Goal: Task Accomplishment & Management: Manage account settings

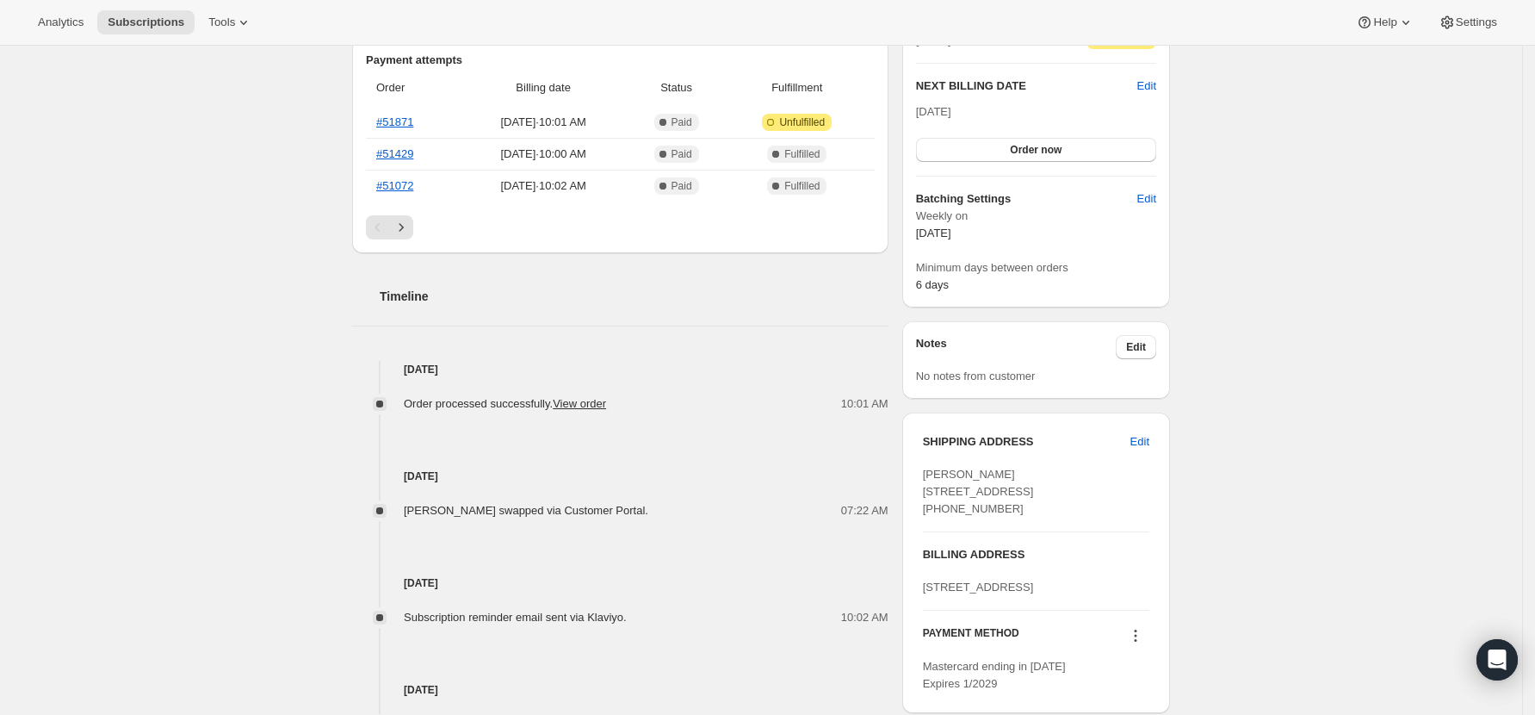
scroll to position [542, 0]
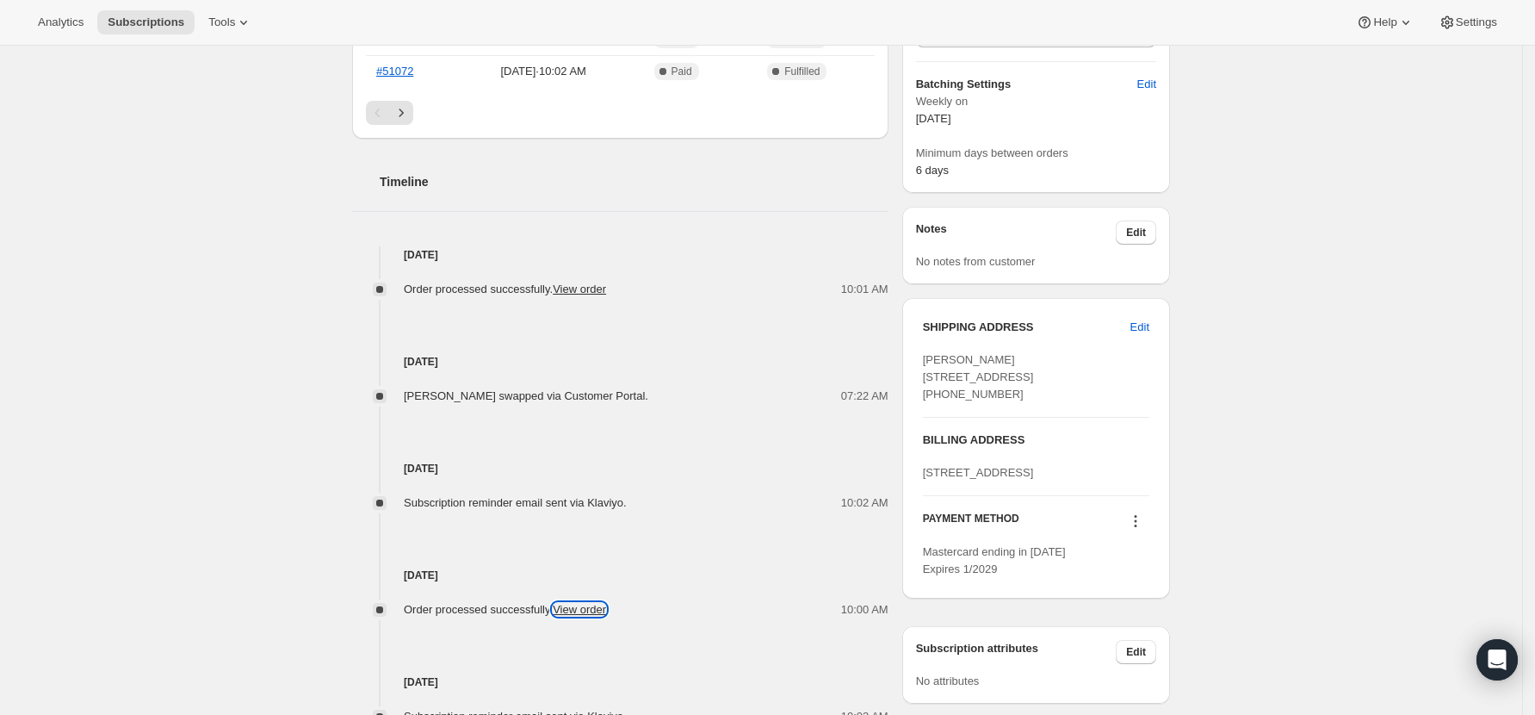
click at [590, 608] on link "View order" at bounding box center [579, 609] width 53 height 13
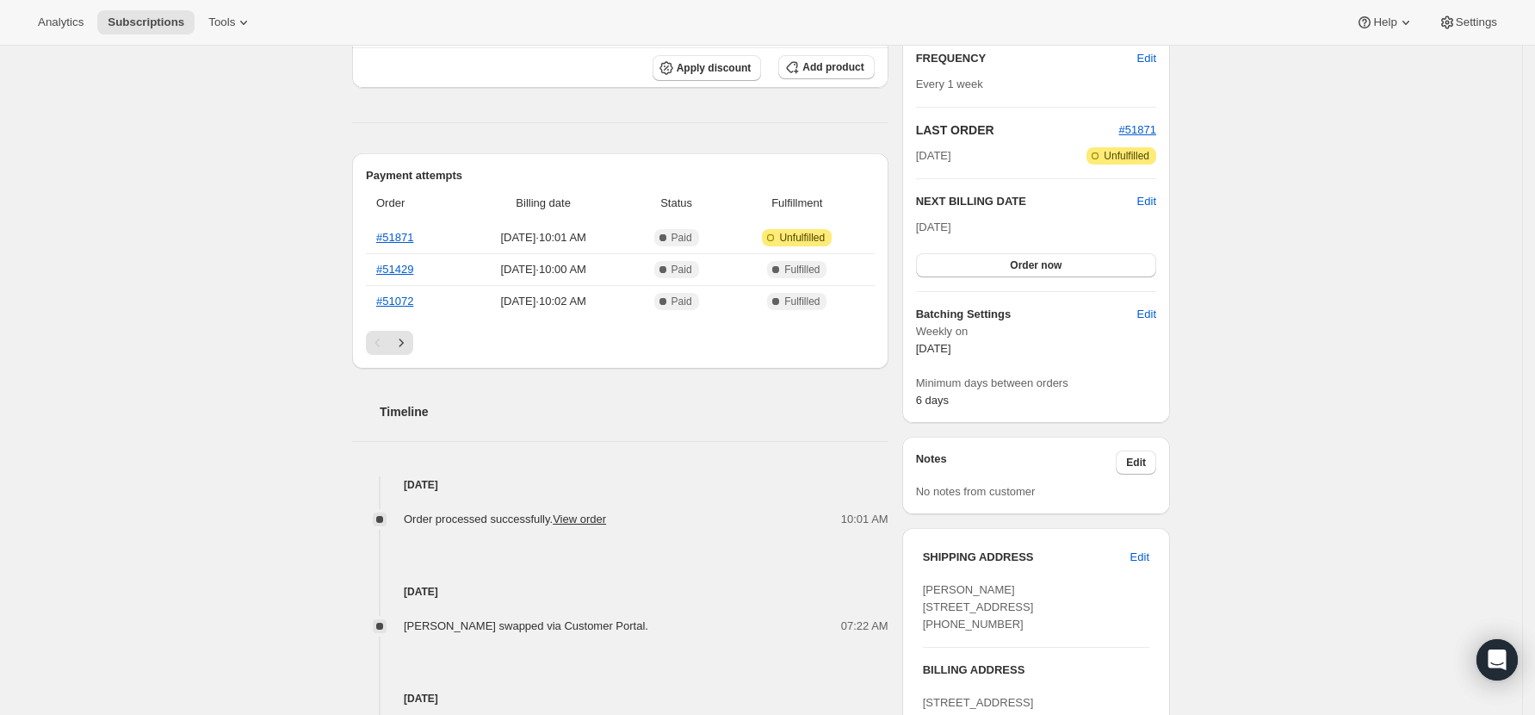
scroll to position [0, 0]
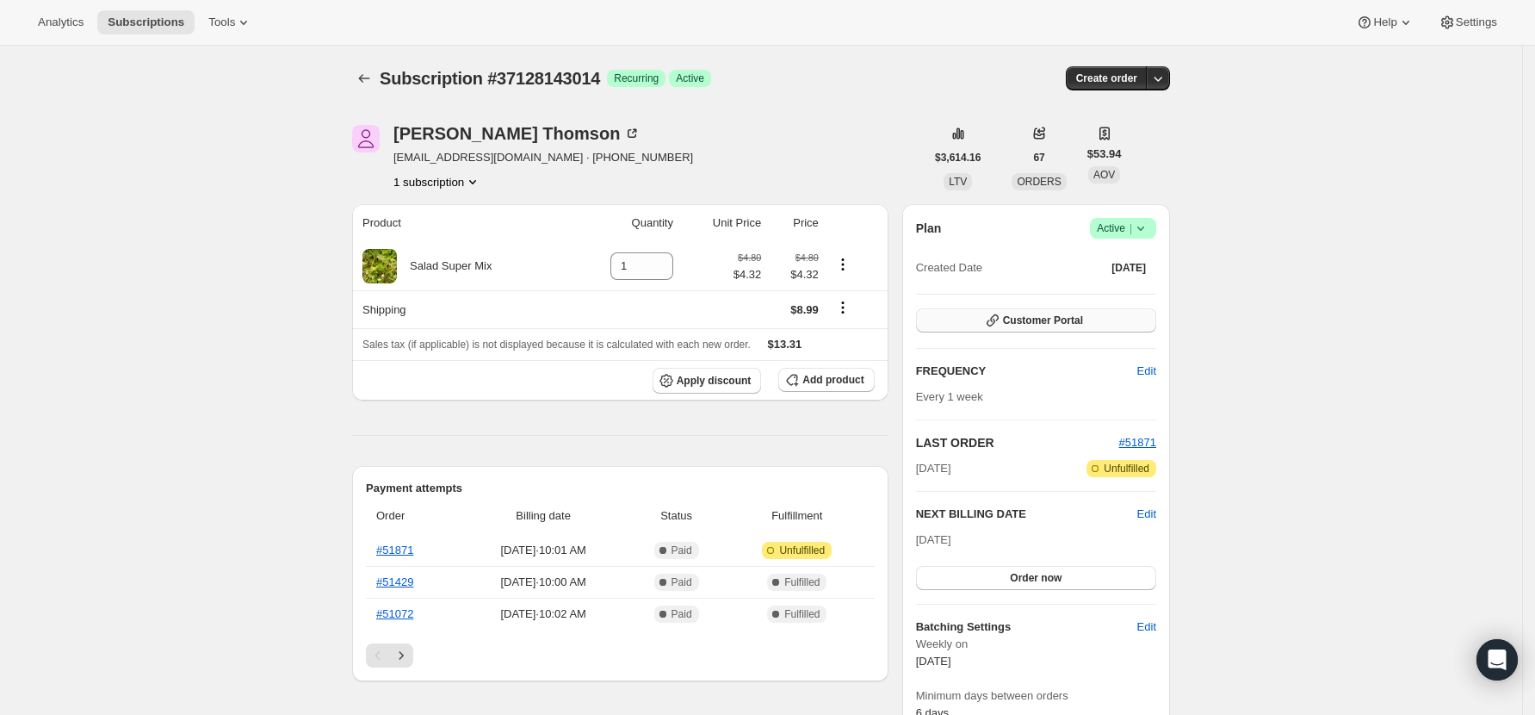
click at [1023, 320] on span "Customer Portal" at bounding box center [1043, 320] width 80 height 14
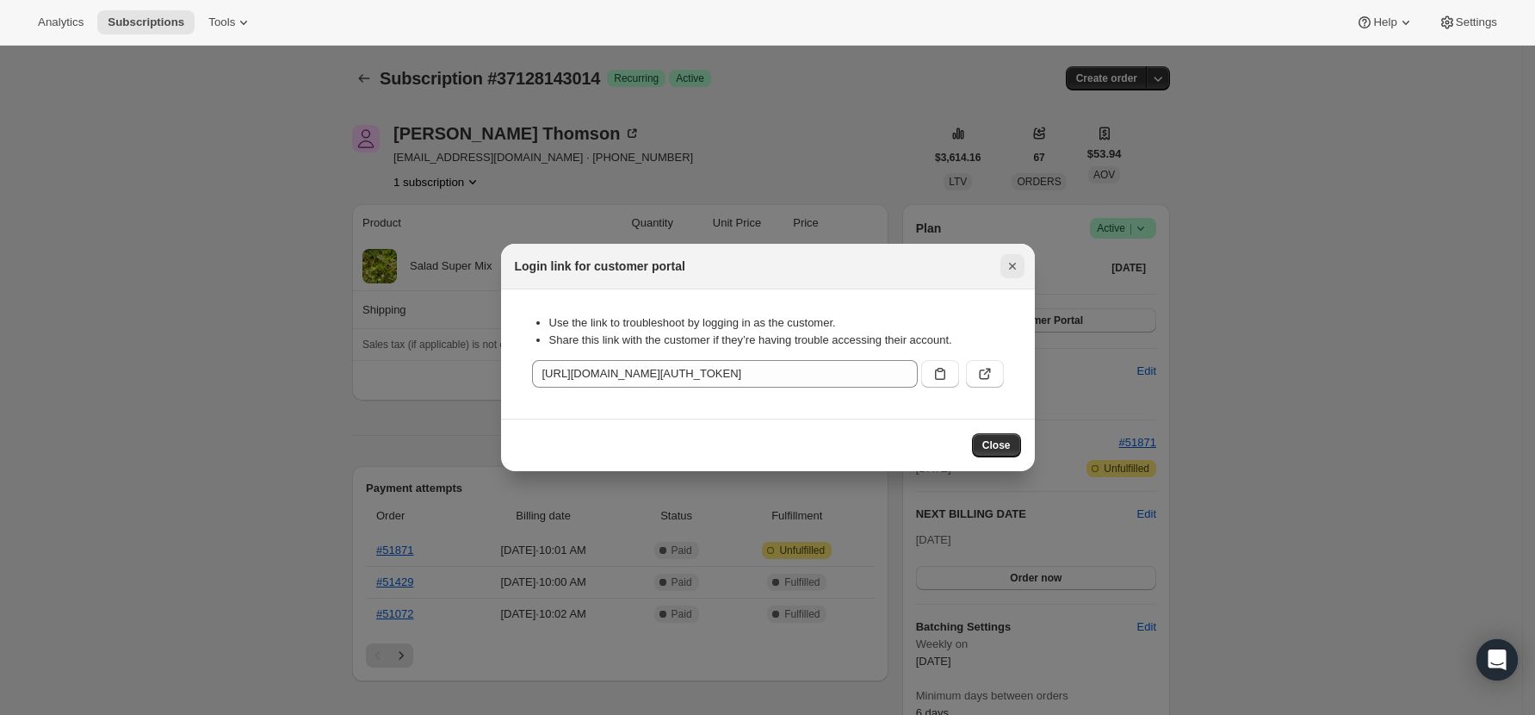
click at [1011, 263] on icon "Close" at bounding box center [1012, 265] width 17 height 17
